Goal: Task Accomplishment & Management: Complete application form

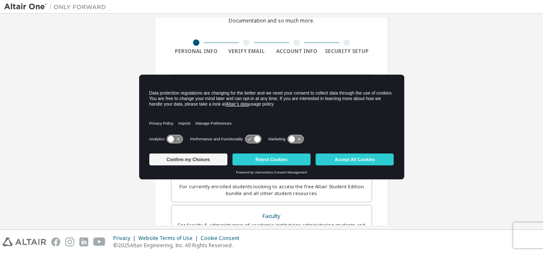
scroll to position [50, 0]
click at [426, 117] on div "Create an Altair One Account For Free Trials, Licenses, Downloads, Learning & D…" at bounding box center [271, 192] width 535 height 449
click at [411, 163] on div "Create an Altair One Account For Free Trials, Licenses, Downloads, Learning & D…" at bounding box center [271, 192] width 535 height 449
click at [437, 171] on div "Create an Altair One Account For Free Trials, Licenses, Downloads, Learning & D…" at bounding box center [271, 192] width 535 height 449
click at [353, 175] on div "Confirm my Choices Reject Cookies Accept All Cookies Powered by Usercentrics Co…" at bounding box center [271, 164] width 265 height 29
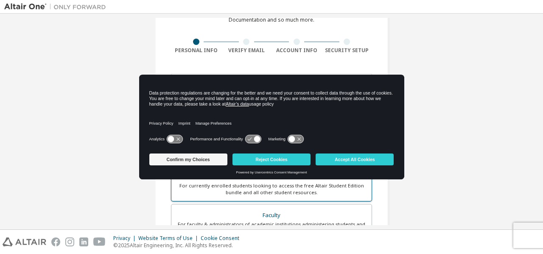
click at [345, 198] on label "Students For currently enrolled students looking to access the free Altair Stud…" at bounding box center [271, 183] width 201 height 36
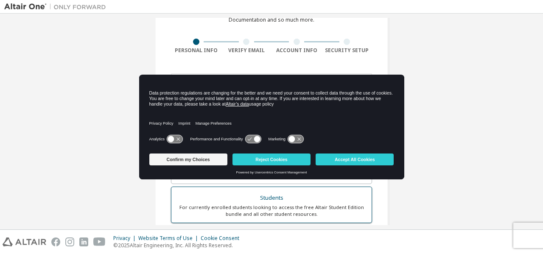
click at [343, 203] on div "Students" at bounding box center [271, 198] width 190 height 12
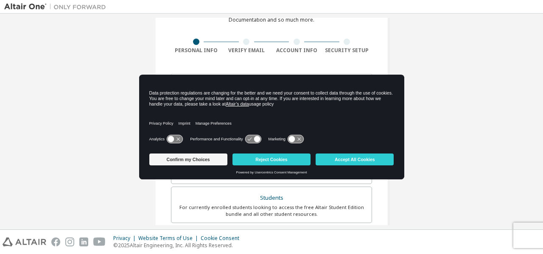
click at [454, 174] on div "Create an Altair One Account For Free Trials, Licenses, Downloads, Learning & D…" at bounding box center [271, 203] width 535 height 471
click at [347, 70] on div at bounding box center [271, 83] width 201 height 29
click at [436, 198] on div "Create an Altair One Account For Free Trials, Licenses, Downloads, Learning & D…" at bounding box center [271, 203] width 535 height 471
click at [442, 119] on div "Create an Altair One Account For Free Trials, Licenses, Downloads, Learning & D…" at bounding box center [271, 203] width 535 height 471
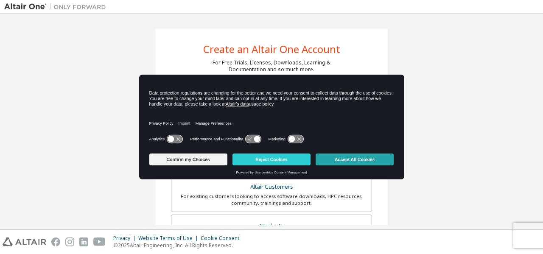
click at [381, 164] on button "Accept All Cookies" at bounding box center [355, 160] width 78 height 12
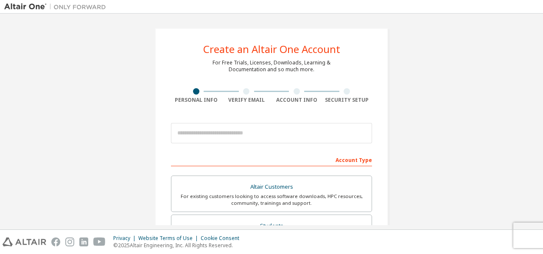
click at [395, 157] on div "Create an Altair One Account For Free Trials, Licenses, Downloads, Learning & D…" at bounding box center [272, 242] width 254 height 449
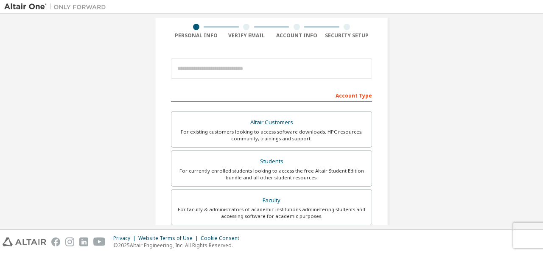
scroll to position [76, 0]
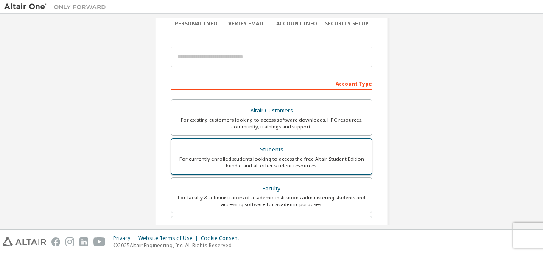
click at [306, 147] on div "Students" at bounding box center [271, 150] width 190 height 12
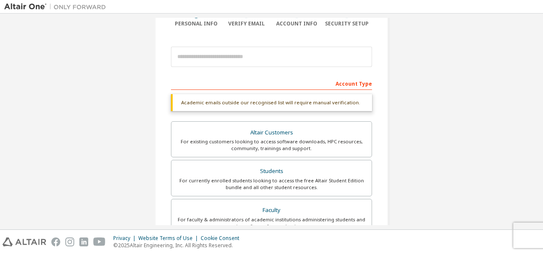
click at [543, 70] on div "Create an Altair One Account For Free Trials, Licenses, Downloads, Learning & D…" at bounding box center [271, 122] width 543 height 216
drag, startPoint x: 540, startPoint y: 70, endPoint x: 533, endPoint y: 50, distance: 20.8
click at [533, 50] on div "Create an Altair One Account For Free Trials, Licenses, Downloads, Learning & D…" at bounding box center [271, 122] width 543 height 216
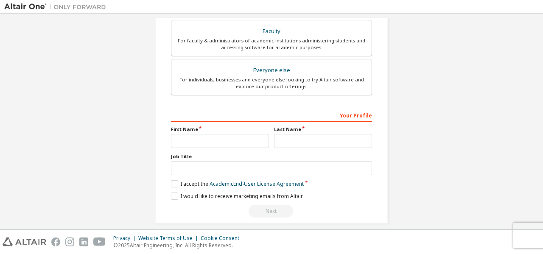
scroll to position [264, 0]
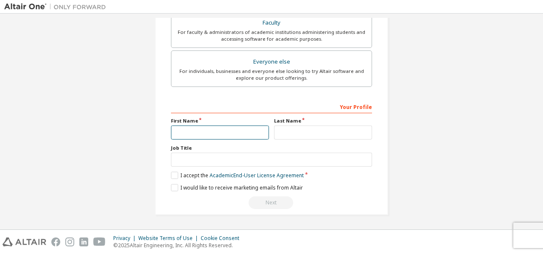
click at [208, 137] on input "text" at bounding box center [220, 133] width 98 height 14
type input "*****"
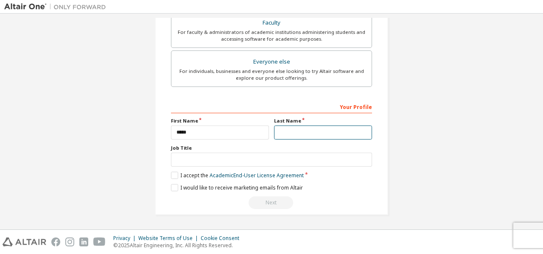
click at [276, 131] on input "text" at bounding box center [323, 133] width 98 height 14
type input "****"
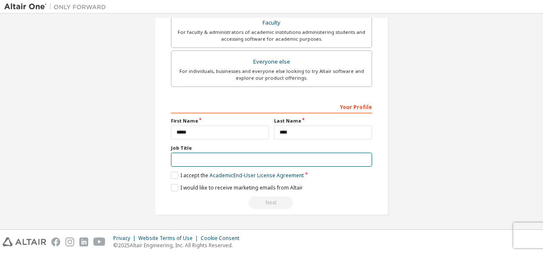
click at [227, 162] on input "text" at bounding box center [271, 160] width 201 height 14
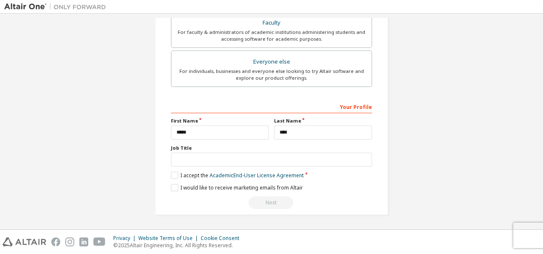
click at [541, 156] on div "Create an Altair One Account For Free Trials, Licenses, Downloads, Learning & D…" at bounding box center [271, 122] width 543 height 216
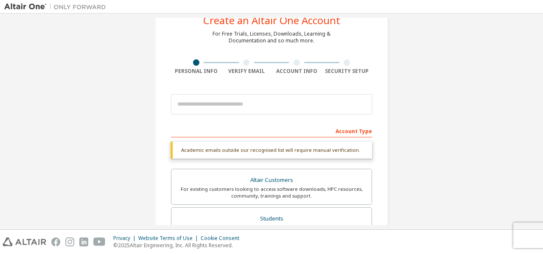
scroll to position [20, 0]
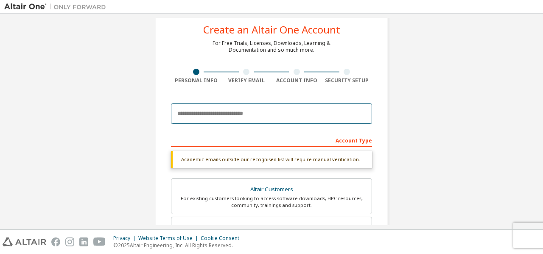
click at [210, 113] on input "email" at bounding box center [271, 114] width 201 height 20
paste input "********"
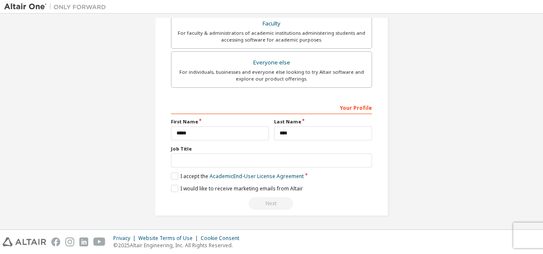
scroll to position [264, 0]
type input "**********"
click at [172, 172] on label "I accept the Academic End-User License Agreement" at bounding box center [237, 175] width 133 height 7
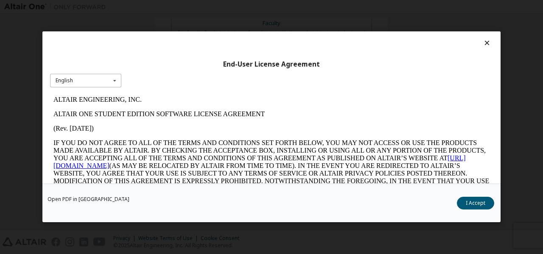
scroll to position [242, 0]
click at [92, 78] on div "English English" at bounding box center [85, 81] width 71 height 14
click at [119, 80] on icon at bounding box center [114, 80] width 11 height 13
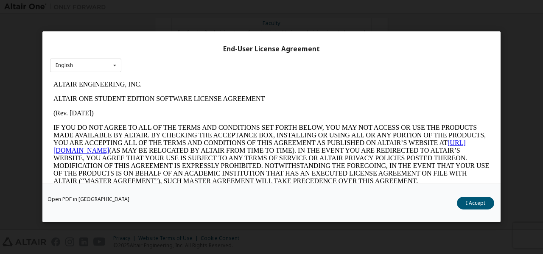
scroll to position [33, 0]
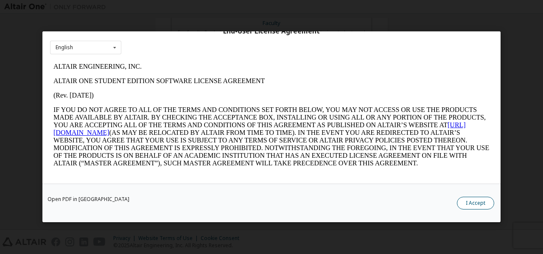
click at [481, 207] on button "I Accept" at bounding box center [475, 203] width 37 height 13
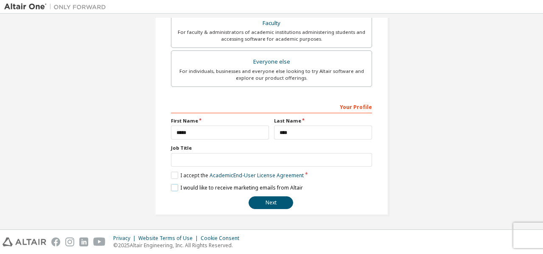
click at [171, 186] on label "I would like to receive marketing emails from Altair" at bounding box center [237, 187] width 132 height 7
click at [174, 188] on label "I would like to receive marketing emails from Altair" at bounding box center [237, 187] width 132 height 7
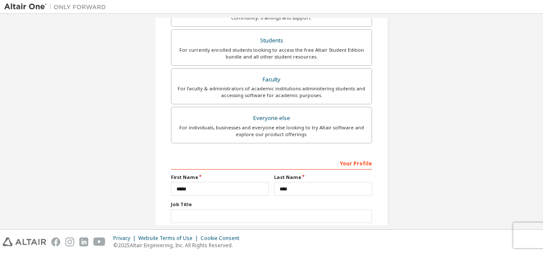
scroll to position [187, 0]
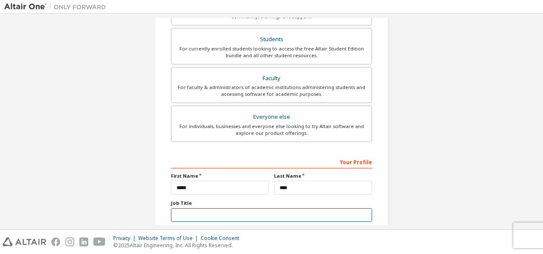
click at [233, 217] on input "text" at bounding box center [271, 215] width 201 height 14
type input "*"
type input "********"
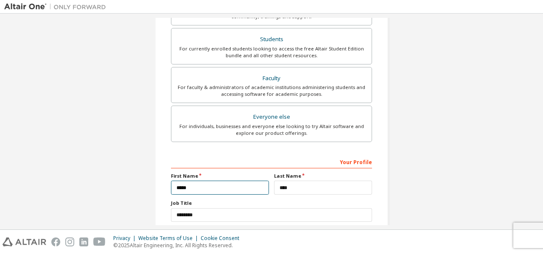
drag, startPoint x: 174, startPoint y: 186, endPoint x: 161, endPoint y: 186, distance: 13.2
click at [161, 186] on div "**********" at bounding box center [271, 55] width 233 height 429
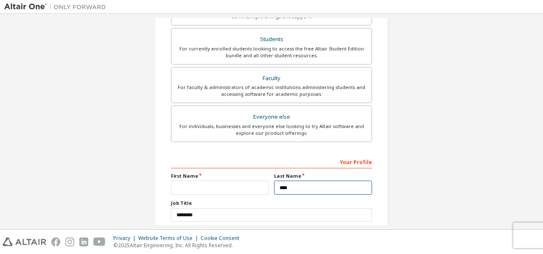
drag, startPoint x: 302, startPoint y: 186, endPoint x: 258, endPoint y: 187, distance: 43.3
click at [260, 187] on div "First Name Last Name ****" at bounding box center [271, 184] width 206 height 22
paste input "*"
type input "*****"
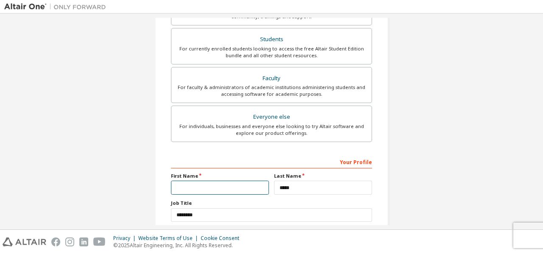
click at [200, 185] on input "text" at bounding box center [220, 188] width 98 height 14
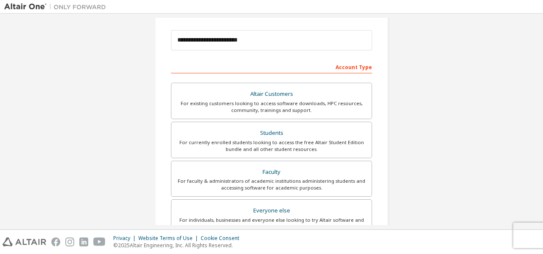
scroll to position [83, 0]
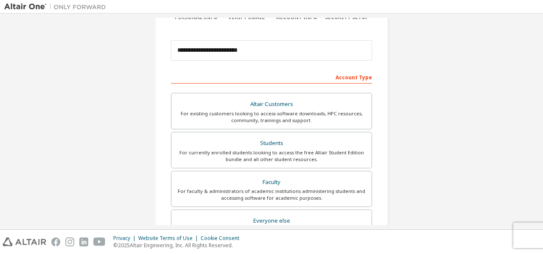
type input "******"
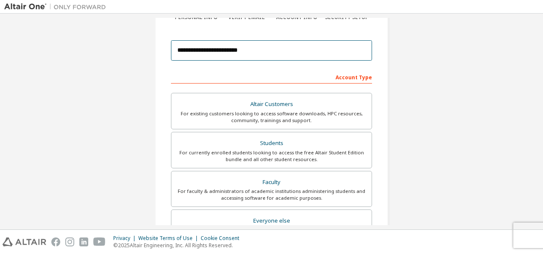
click at [266, 42] on input "**********" at bounding box center [271, 50] width 201 height 20
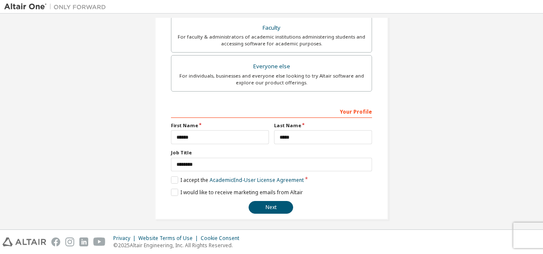
scroll to position [242, 0]
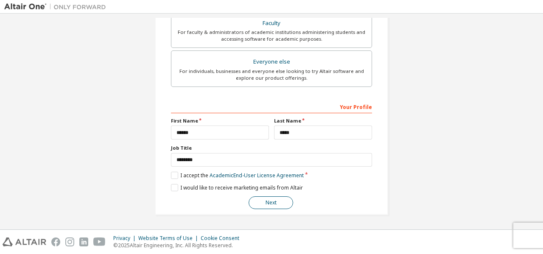
click at [284, 198] on button "Next" at bounding box center [271, 202] width 45 height 13
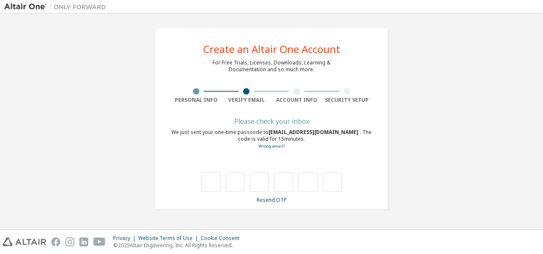
scroll to position [0, 0]
drag, startPoint x: 537, startPoint y: 147, endPoint x: 536, endPoint y: 65, distance: 81.9
click at [536, 65] on div "**********" at bounding box center [271, 121] width 535 height 207
type input "*"
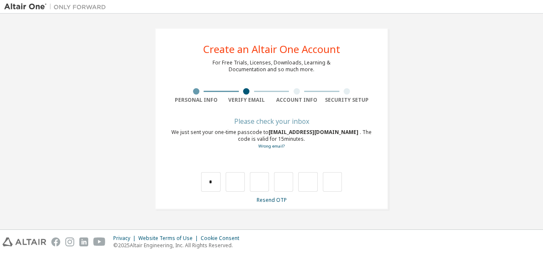
type input "*"
